Goal: Task Accomplishment & Management: Manage account settings

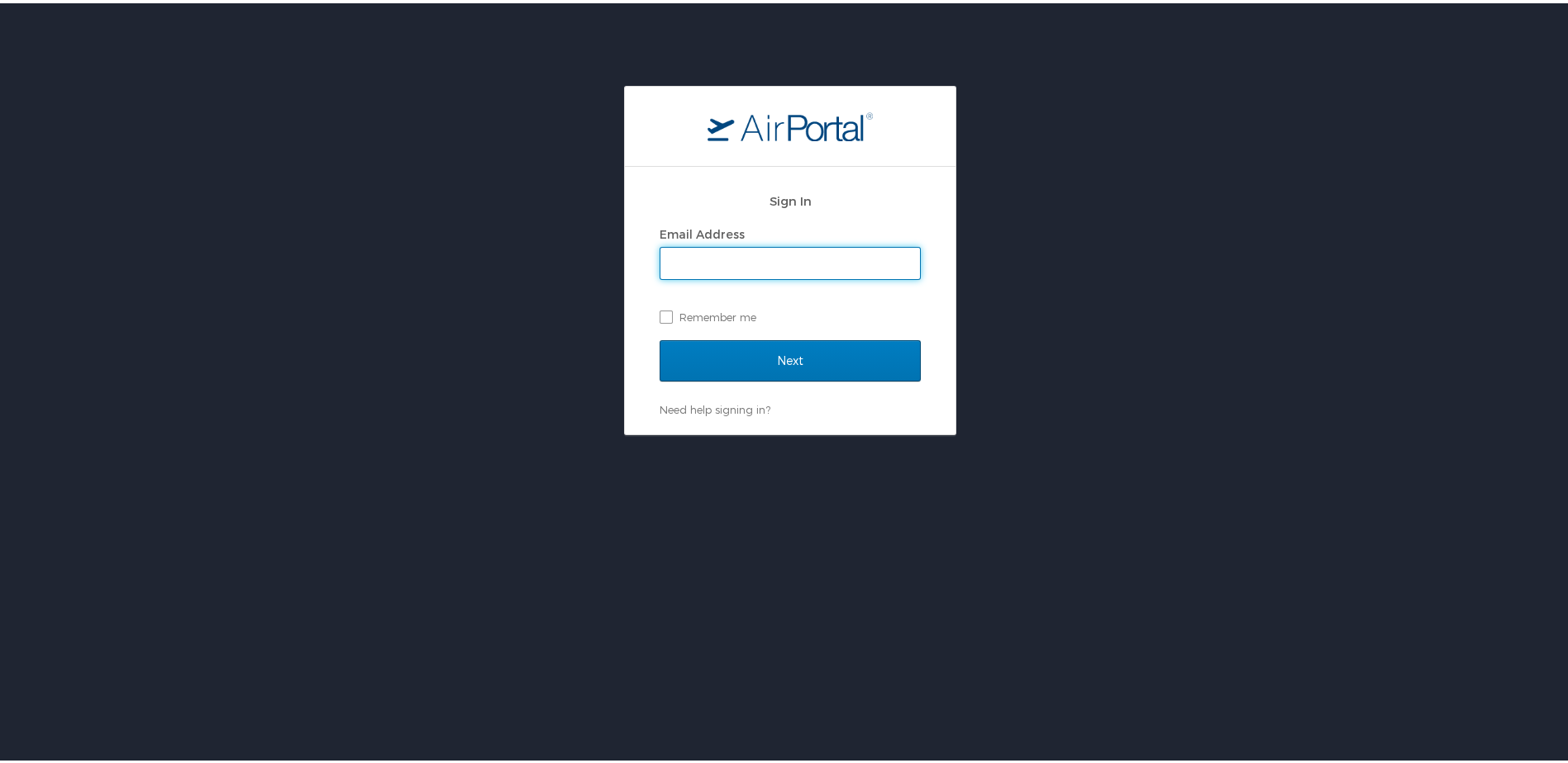
type input "cwhinham@crt.la.gov"
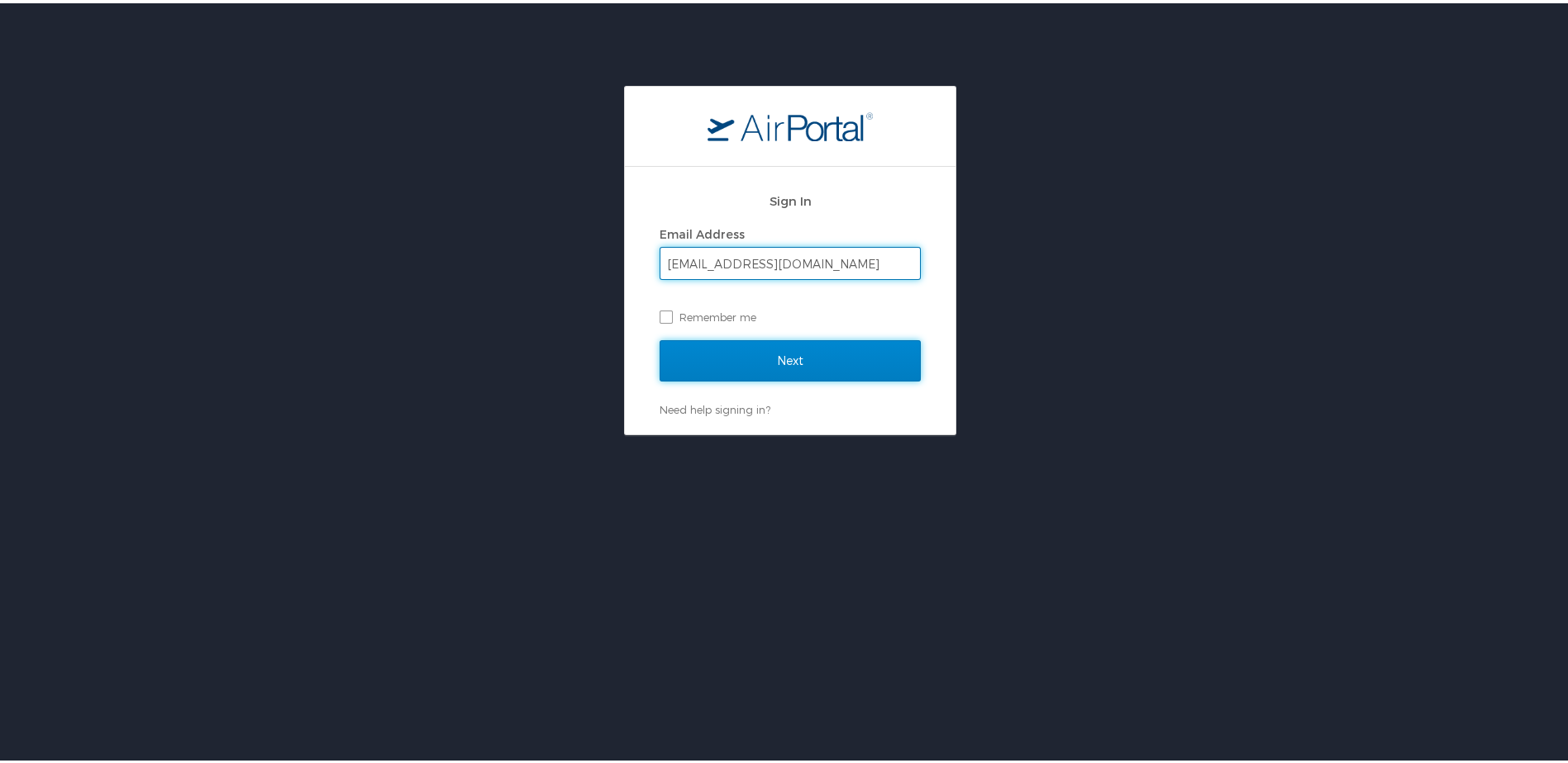
click at [798, 360] on input "Next" at bounding box center [790, 357] width 261 height 41
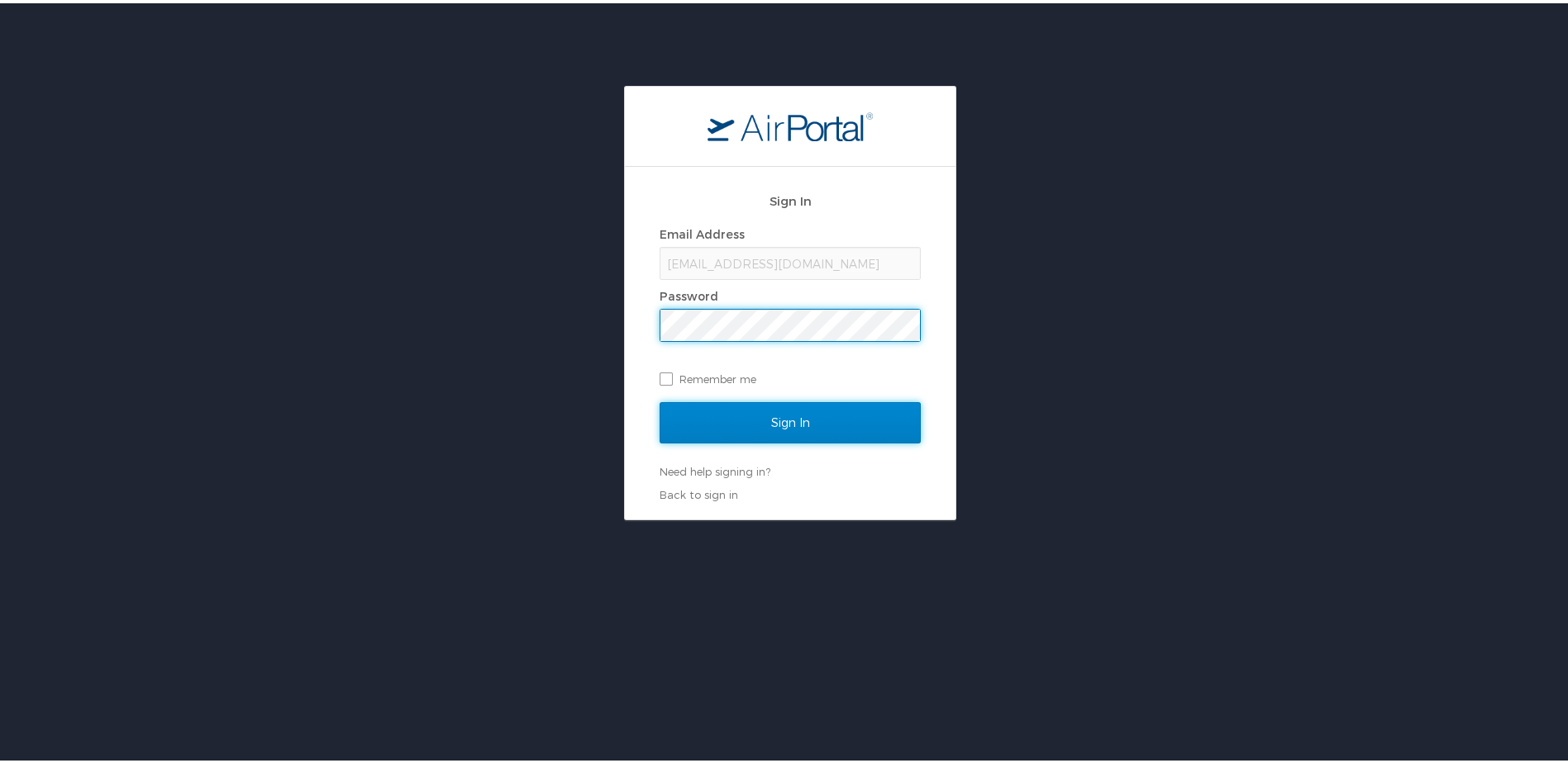
click at [745, 419] on input "Sign In" at bounding box center [790, 419] width 261 height 41
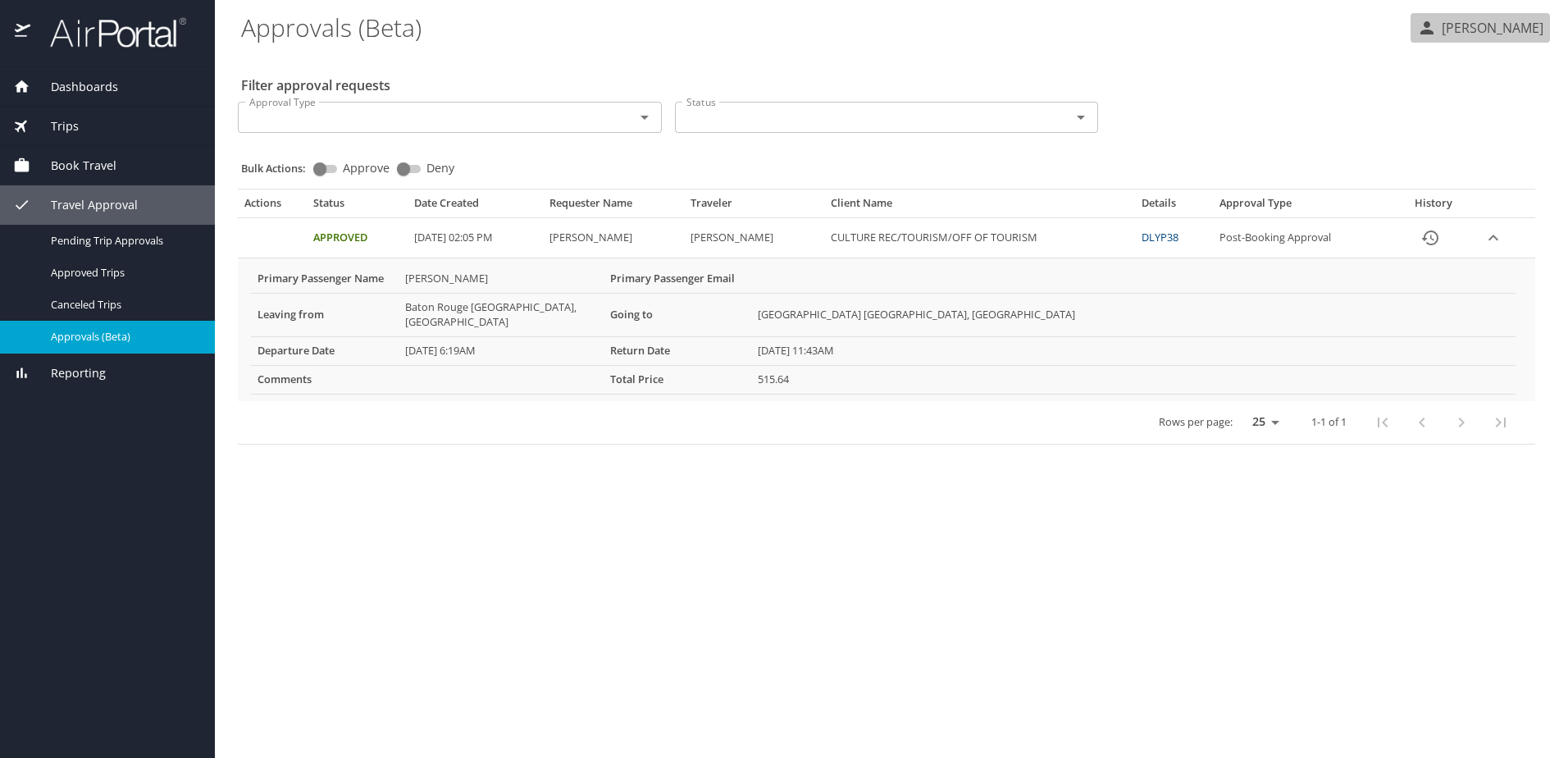
click at [1481, 28] on p "[PERSON_NAME]" at bounding box center [1489, 28] width 106 height 20
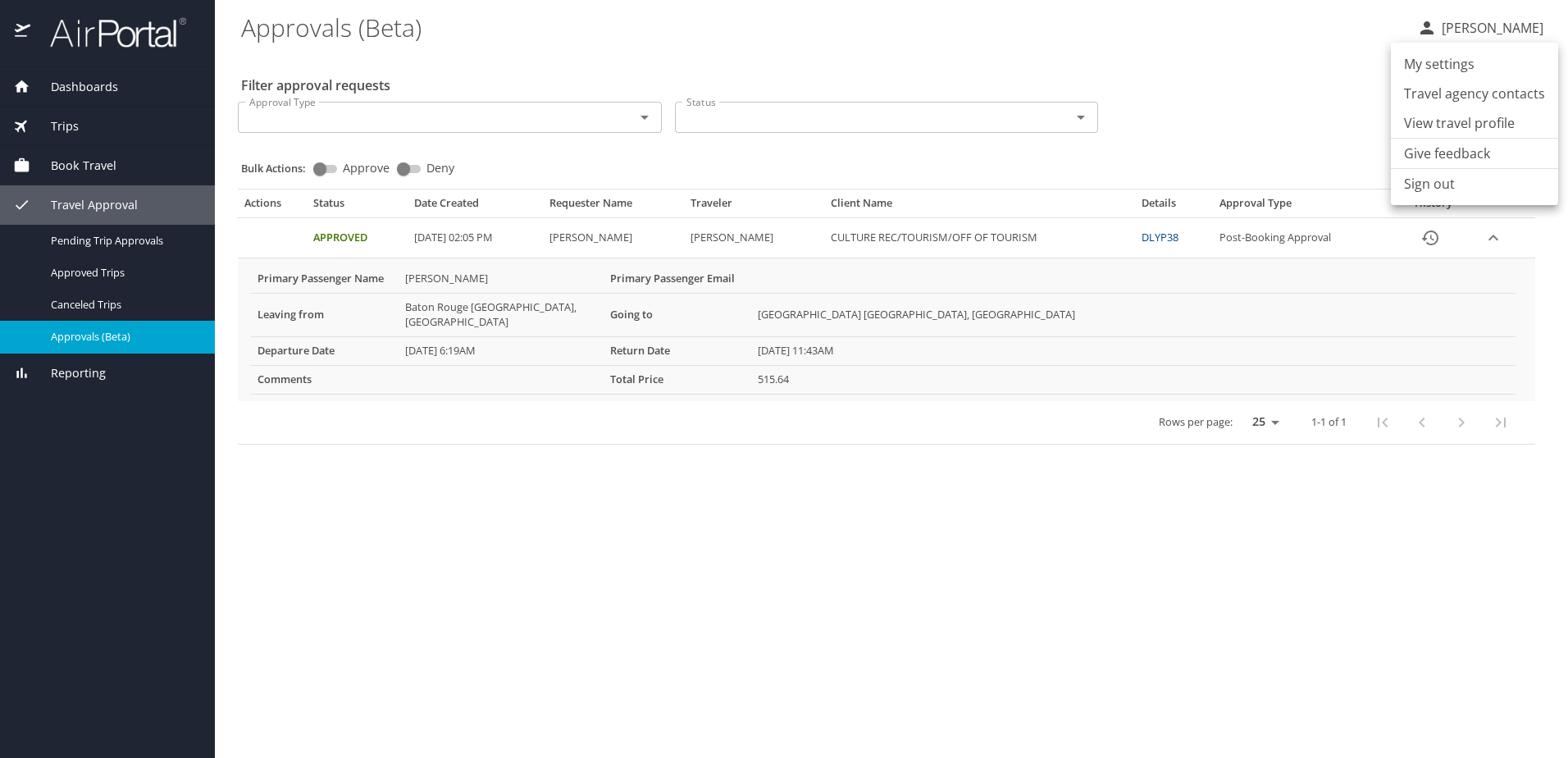
click at [1465, 189] on li "Sign out" at bounding box center [1474, 184] width 167 height 29
